Goal: Task Accomplishment & Management: Manage account settings

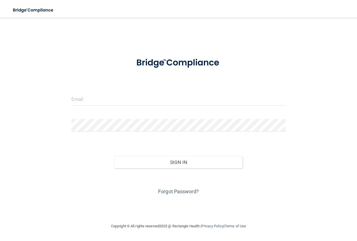
click at [174, 194] on div "Forgot Password?" at bounding box center [178, 182] width 222 height 28
click at [176, 191] on link "Forgot Password?" at bounding box center [178, 191] width 41 height 6
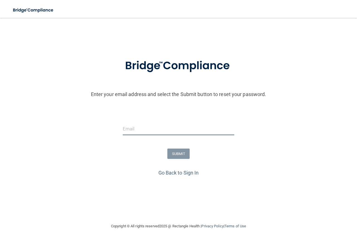
click at [165, 128] on input "email" at bounding box center [178, 128] width 111 height 13
paste input "[EMAIL_ADDRESS][DOMAIN_NAME]"
type input "[EMAIL_ADDRESS][DOMAIN_NAME]"
click at [177, 151] on button "SUBMIT" at bounding box center [178, 153] width 23 height 10
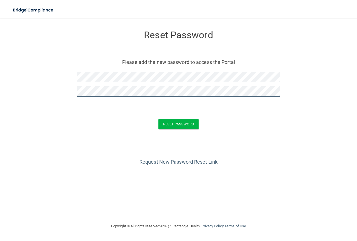
click at [158, 119] on button "Reset Password" at bounding box center [178, 124] width 40 height 10
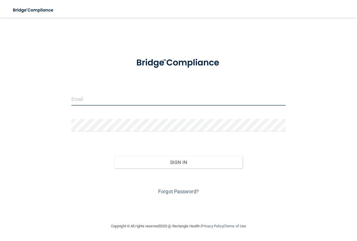
click at [123, 96] on input "email" at bounding box center [178, 99] width 214 height 13
type input "[EMAIL_ADDRESS][DOMAIN_NAME]"
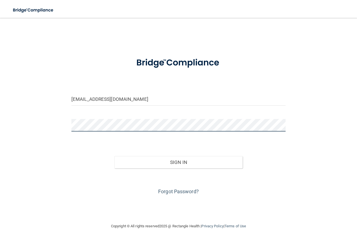
click at [114, 156] on button "Sign In" at bounding box center [178, 162] width 128 height 12
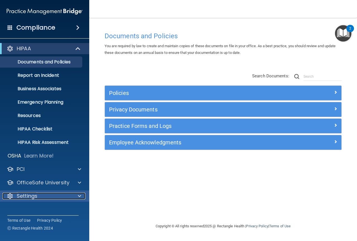
click at [45, 195] on div "Settings" at bounding box center [37, 195] width 69 height 7
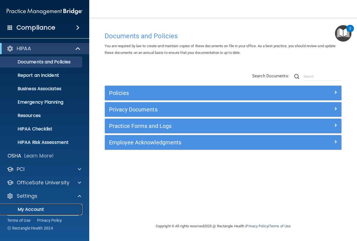
click at [39, 207] on p "My Account" at bounding box center [42, 209] width 76 height 6
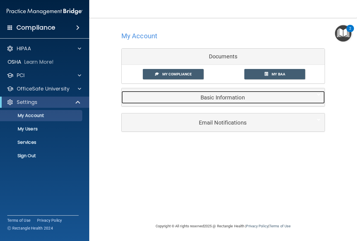
click at [235, 93] on div "Basic Information" at bounding box center [215, 97] width 186 height 13
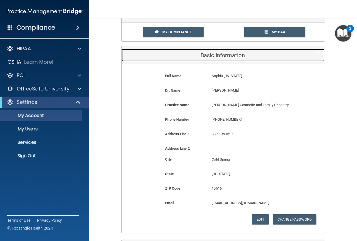
scroll to position [56, 0]
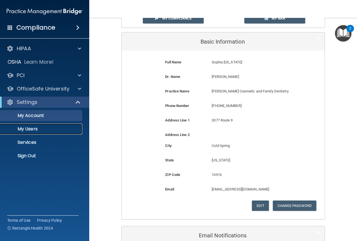
click at [32, 131] on p "My Users" at bounding box center [42, 129] width 76 height 6
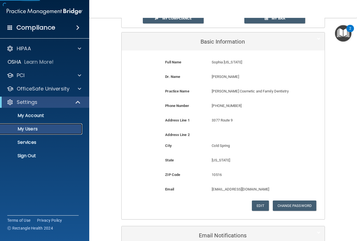
select select "20"
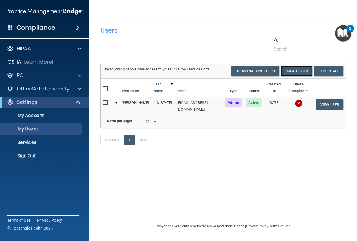
click at [296, 69] on button "Create User" at bounding box center [296, 71] width 31 height 10
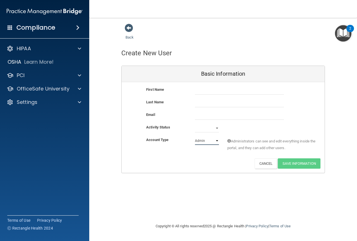
click at [201, 142] on select "Admin Member" at bounding box center [207, 140] width 24 height 8
click at [145, 181] on div "Back Create New User Basic Information First Name Last Name Email Activity Stat…" at bounding box center [222, 119] width 245 height 193
click at [128, 35] on div "Back" at bounding box center [138, 31] width 34 height 17
click at [128, 36] on link "Back" at bounding box center [129, 33] width 8 height 11
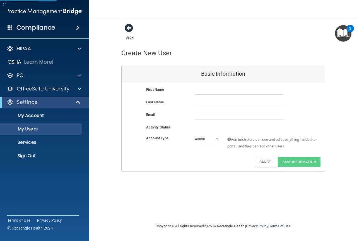
select select "20"
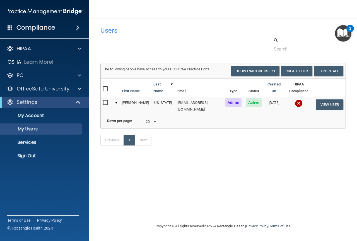
click at [296, 105] on img at bounding box center [299, 103] width 8 height 8
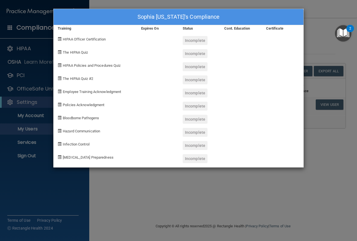
click at [312, 183] on div "[PERSON_NAME][US_STATE]'s Compliance Training Expires On Status Cont. Education…" at bounding box center [178, 120] width 357 height 241
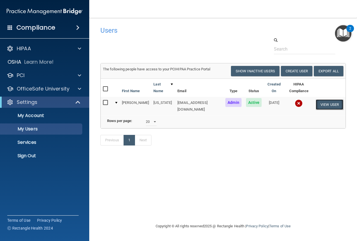
click at [322, 103] on button "View User" at bounding box center [329, 104] width 28 height 10
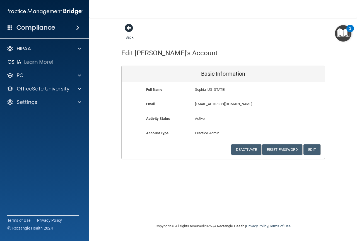
click at [130, 31] on span at bounding box center [129, 28] width 8 height 8
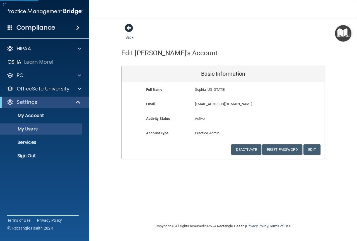
select select "20"
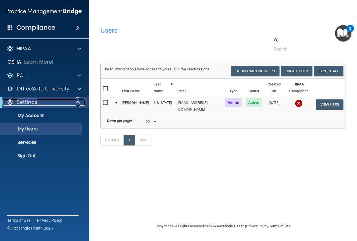
click at [70, 104] on div "Settings" at bounding box center [37, 102] width 69 height 7
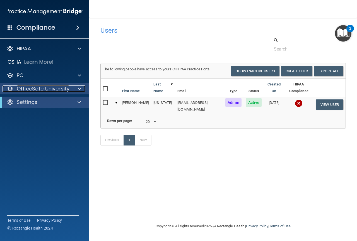
click at [42, 88] on p "OfficeSafe University" at bounding box center [43, 88] width 53 height 7
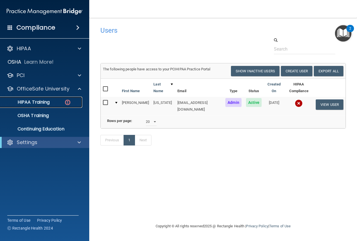
click at [42, 103] on p "HIPAA Training" at bounding box center [27, 102] width 46 height 6
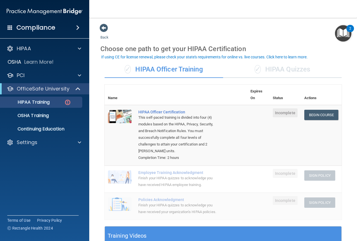
click at [286, 71] on div "✓ HIPAA Quizzes" at bounding box center [282, 69] width 118 height 17
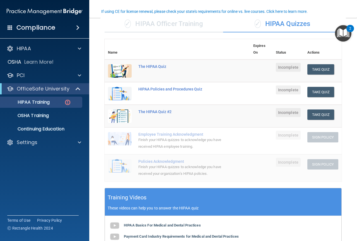
scroll to position [28, 0]
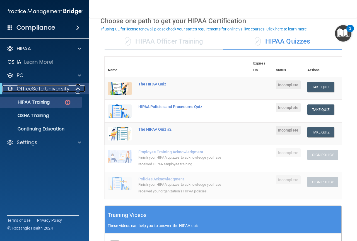
click at [58, 90] on p "OfficeSafe University" at bounding box center [43, 88] width 53 height 7
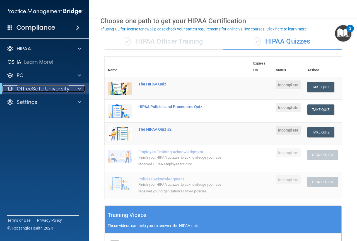
click at [58, 90] on p "OfficeSafe University" at bounding box center [43, 88] width 53 height 7
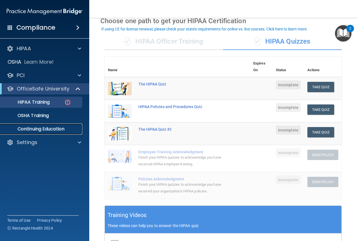
click at [30, 128] on p "Continuing Education" at bounding box center [42, 129] width 76 height 6
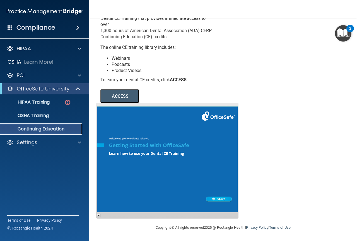
scroll to position [6, 0]
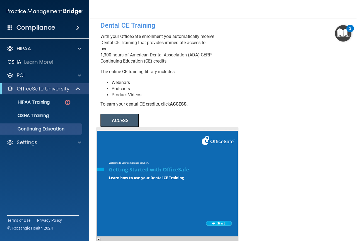
click at [107, 127] on button "ACCESS" at bounding box center [119, 119] width 38 height 13
click at [61, 90] on p "OfficeSafe University" at bounding box center [43, 88] width 53 height 7
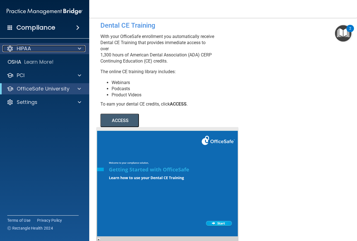
click at [29, 49] on p "HIPAA" at bounding box center [24, 48] width 14 height 7
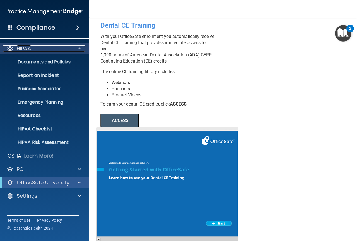
click at [47, 47] on div "HIPAA" at bounding box center [37, 48] width 69 height 7
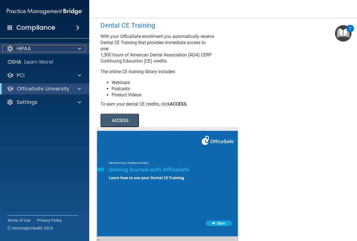
click at [47, 47] on div "HIPAA" at bounding box center [37, 48] width 69 height 7
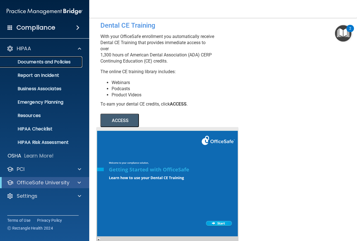
click at [42, 62] on p "Documents and Policies" at bounding box center [42, 62] width 76 height 6
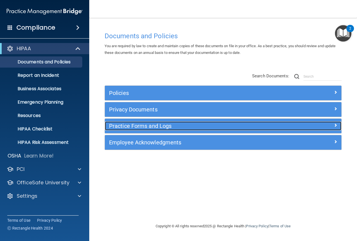
click at [160, 127] on h5 "Practice Forms and Logs" at bounding box center [193, 126] width 169 height 6
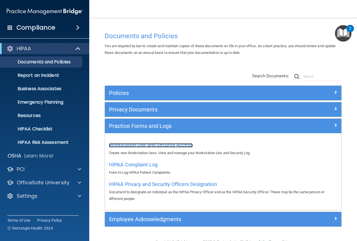
click at [145, 145] on span "Workstation Use and Security Access" at bounding box center [151, 145] width 84 height 6
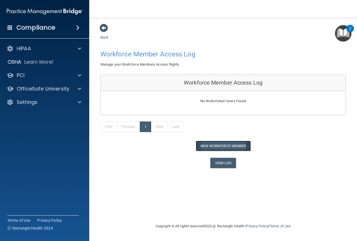
click at [204, 142] on button "New Workforce Member" at bounding box center [223, 145] width 55 height 10
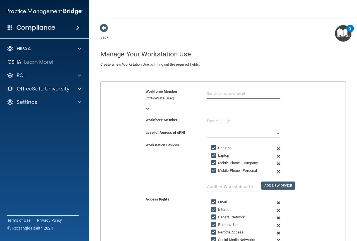
click at [250, 89] on input "text" at bounding box center [243, 93] width 73 height 10
click at [238, 110] on div "[EMAIL_ADDRESS][DOMAIN_NAME]" at bounding box center [237, 113] width 48 height 9
type input "Sophia [US_STATE]"
click at [210, 131] on select "Full Limited None" at bounding box center [243, 133] width 73 height 8
select select "0"
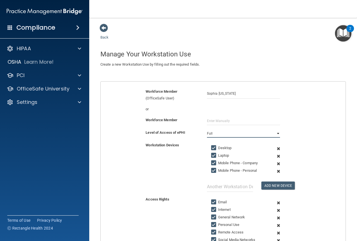
click at [207, 129] on select "Full Limited None" at bounding box center [243, 133] width 73 height 8
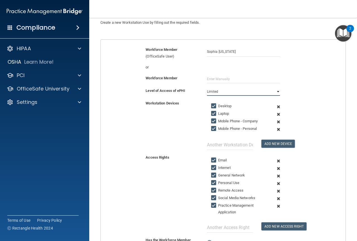
scroll to position [56, 0]
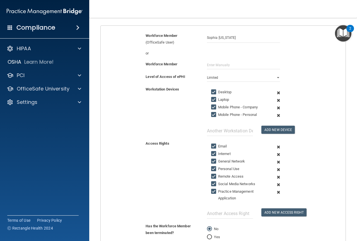
click at [213, 182] on input "Social Media Networks" at bounding box center [214, 183] width 6 height 4
checkbox input "false"
click at [214, 176] on input "Remote Access" at bounding box center [214, 176] width 6 height 4
checkbox input "false"
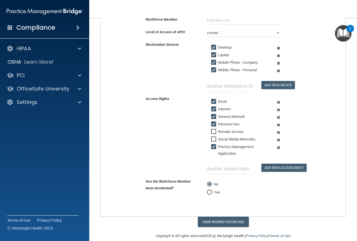
scroll to position [109, 0]
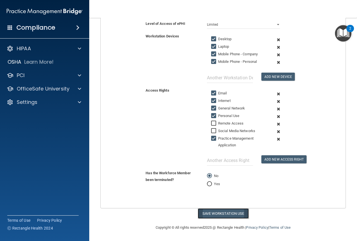
click at [225, 213] on button "Save Workstation Use" at bounding box center [223, 213] width 51 height 10
select select "? string:Full ?"
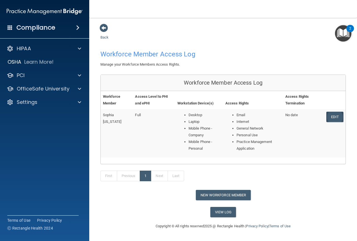
click at [334, 117] on link "Edit" at bounding box center [334, 116] width 17 height 10
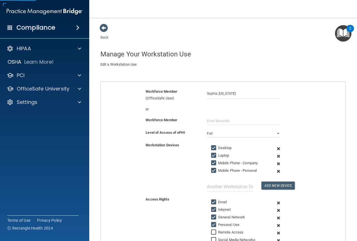
scroll to position [28, 0]
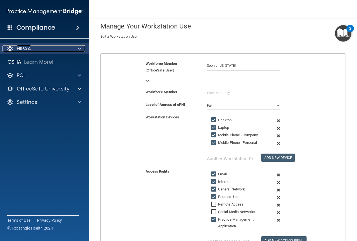
click at [77, 50] on div at bounding box center [79, 48] width 14 height 7
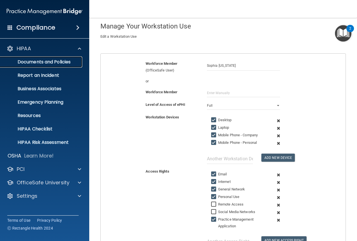
click at [68, 64] on p "Documents and Policies" at bounding box center [42, 62] width 76 height 6
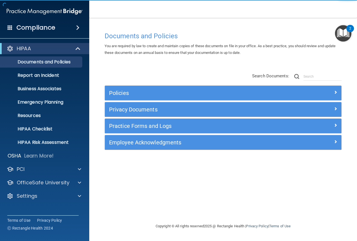
click at [187, 132] on div "Practice Forms and Logs" at bounding box center [223, 125] width 236 height 14
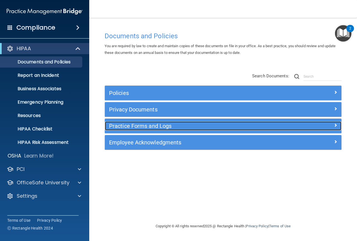
click at [188, 128] on h5 "Practice Forms and Logs" at bounding box center [193, 126] width 169 height 6
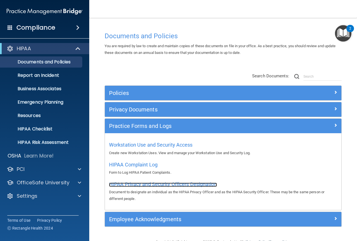
click at [160, 183] on span "HIPAA Privacy and Security Officers Designation" at bounding box center [163, 184] width 108 height 6
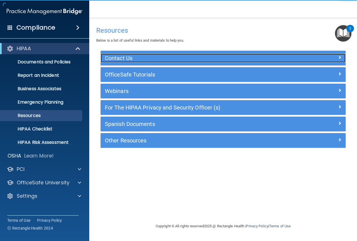
click at [142, 58] on h5 "Contact Us" at bounding box center [192, 58] width 175 height 6
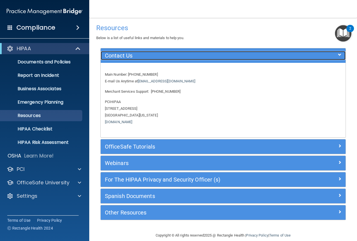
scroll to position [10, 0]
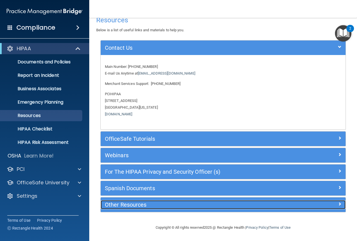
click at [146, 205] on h5 "Other Resources" at bounding box center [192, 204] width 175 height 6
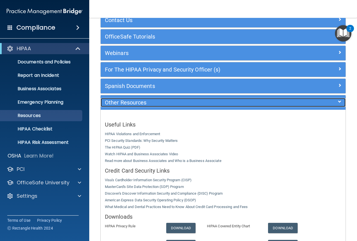
scroll to position [38, 0]
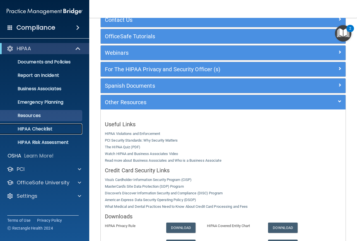
click at [36, 130] on p "HIPAA Checklist" at bounding box center [42, 129] width 76 height 6
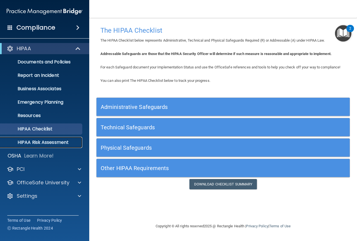
click at [59, 146] on link "HIPAA Risk Assessment" at bounding box center [38, 142] width 88 height 11
